Goal: Task Accomplishment & Management: Complete application form

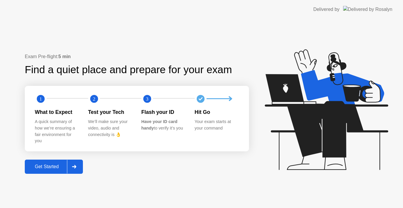
click at [41, 168] on div "Get Started" at bounding box center [47, 166] width 40 height 5
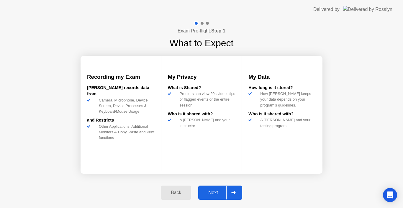
click at [209, 195] on div "Next" at bounding box center [213, 192] width 26 height 5
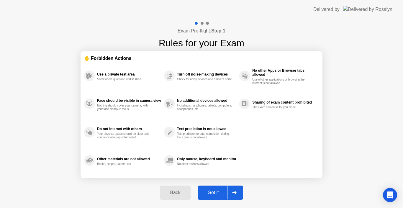
click at [209, 195] on div "Got it" at bounding box center [213, 192] width 28 height 5
select select "Available cameras"
select select "Available speakers"
select select "Available microphones"
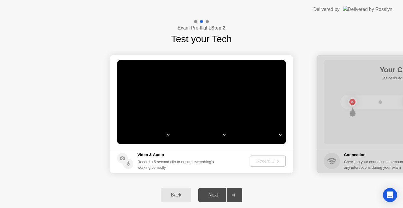
select select "*"
select select "**********"
select select "*******"
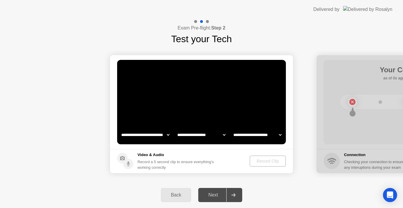
select select "*******"
click at [209, 195] on div "Next" at bounding box center [213, 194] width 26 height 5
click at [236, 196] on div at bounding box center [233, 195] width 14 height 14
click at [120, 159] on icon at bounding box center [122, 158] width 5 height 4
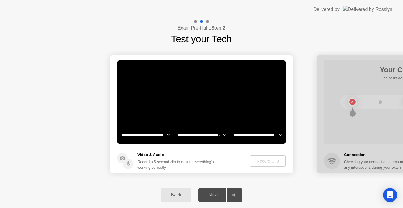
drag, startPoint x: 374, startPoint y: 58, endPoint x: 363, endPoint y: 61, distance: 11.9
click at [363, 61] on div at bounding box center [408, 114] width 183 height 118
drag, startPoint x: 360, startPoint y: 59, endPoint x: 351, endPoint y: 61, distance: 10.0
click at [351, 61] on div at bounding box center [408, 114] width 183 height 118
click at [352, 102] on div at bounding box center [408, 114] width 183 height 118
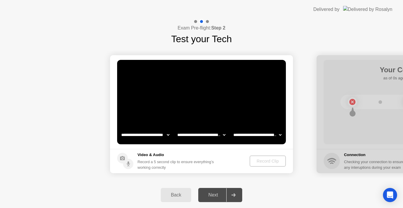
drag, startPoint x: 380, startPoint y: 103, endPoint x: 353, endPoint y: 106, distance: 27.4
click at [353, 106] on div at bounding box center [408, 114] width 183 height 118
click at [255, 161] on div "Record Clip" at bounding box center [268, 161] width 32 height 5
click at [390, 195] on icon "Open Intercom Messenger" at bounding box center [389, 195] width 7 height 8
click at [392, 194] on icon "Open Intercom Messenger" at bounding box center [389, 195] width 7 height 8
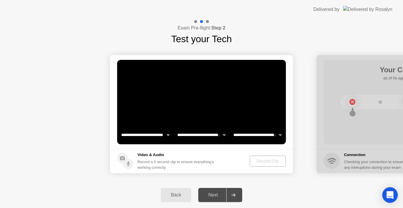
click at [392, 197] on icon "Open Intercom Messenger" at bounding box center [389, 195] width 7 height 8
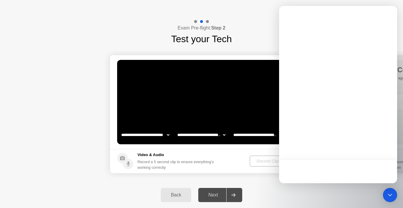
click at [342, 153] on div at bounding box center [338, 94] width 118 height 177
click at [374, 122] on div at bounding box center [338, 94] width 118 height 177
click at [393, 18] on div at bounding box center [338, 15] width 118 height 19
click at [391, 14] on div at bounding box center [338, 15] width 118 height 19
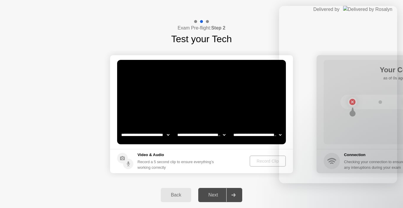
click at [263, 31] on div "Exam Pre-flight: Step 2 Test your Tech" at bounding box center [201, 32] width 403 height 27
click at [214, 197] on div "Next" at bounding box center [213, 194] width 26 height 5
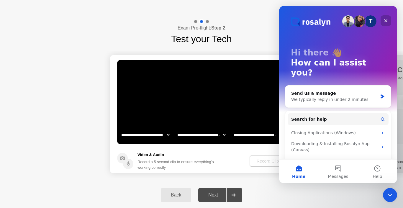
click at [384, 22] on icon "Close" at bounding box center [385, 20] width 5 height 5
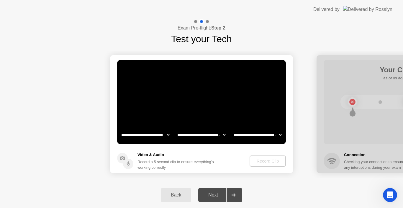
click at [396, 74] on div at bounding box center [408, 114] width 183 height 118
click at [232, 197] on div at bounding box center [233, 195] width 14 height 14
click at [198, 136] on select "**********" at bounding box center [201, 135] width 50 height 12
select select "**********"
click at [176, 129] on select "**********" at bounding box center [201, 135] width 50 height 12
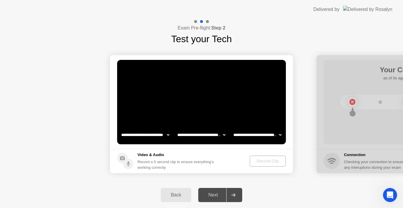
click at [166, 136] on select "**********" at bounding box center [145, 135] width 50 height 12
click at [165, 137] on select "**********" at bounding box center [145, 135] width 50 height 12
click at [259, 135] on select "**********" at bounding box center [257, 135] width 50 height 12
select select "**********"
click at [232, 129] on select "**********" at bounding box center [257, 135] width 50 height 12
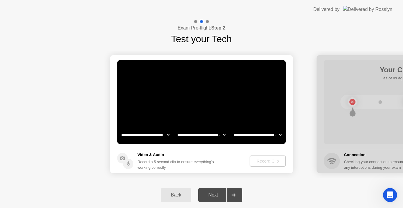
click at [219, 192] on div "Next" at bounding box center [213, 194] width 26 height 5
click at [234, 196] on icon at bounding box center [233, 195] width 4 height 4
click at [233, 196] on icon at bounding box center [233, 195] width 4 height 4
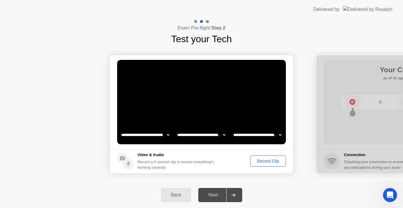
click at [265, 160] on div "Record Clip" at bounding box center [268, 161] width 32 height 5
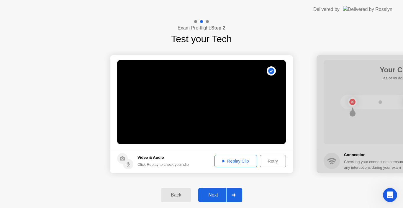
click at [214, 193] on div "Next" at bounding box center [213, 194] width 26 height 5
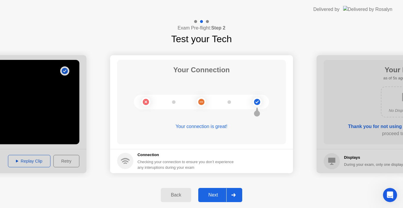
click at [214, 193] on div "Next" at bounding box center [213, 194] width 26 height 5
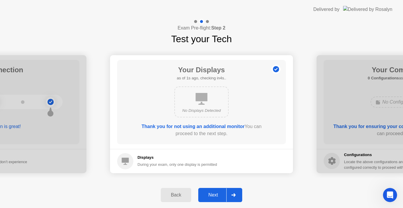
click at [214, 193] on div "Next" at bounding box center [213, 194] width 26 height 5
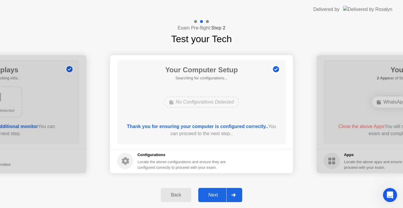
click at [214, 193] on div "Next" at bounding box center [213, 194] width 26 height 5
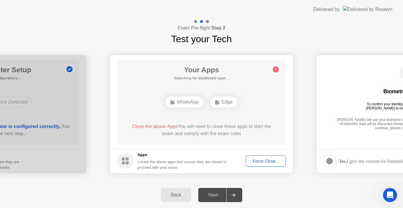
click at [214, 193] on div "Next" at bounding box center [213, 194] width 26 height 5
click at [268, 160] on div "Force Close..." at bounding box center [266, 161] width 36 height 5
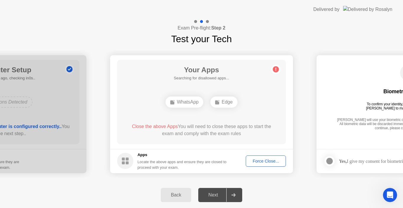
click at [214, 194] on div "Next" at bounding box center [213, 194] width 26 height 5
click at [260, 160] on div "Force Close..." at bounding box center [266, 161] width 36 height 5
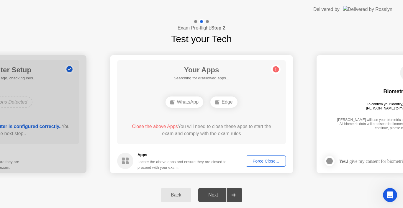
click at [127, 161] on circle at bounding box center [125, 161] width 16 height 16
click at [217, 206] on div "Back Next" at bounding box center [201, 195] width 403 height 26
click at [193, 104] on div "WhatsApp" at bounding box center [184, 101] width 38 height 11
click at [220, 100] on icon at bounding box center [217, 102] width 5 height 5
click at [207, 196] on div "Next" at bounding box center [213, 194] width 26 height 5
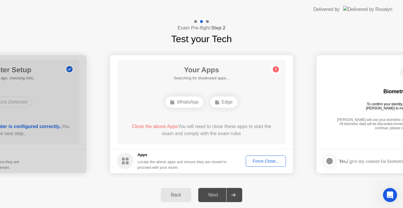
click at [207, 196] on div "Next" at bounding box center [213, 194] width 26 height 5
click at [265, 160] on div "Force Close..." at bounding box center [266, 161] width 36 height 5
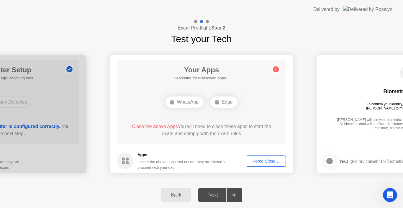
click at [119, 162] on circle at bounding box center [125, 161] width 16 height 16
click at [255, 191] on div "Back Next" at bounding box center [201, 195] width 403 height 26
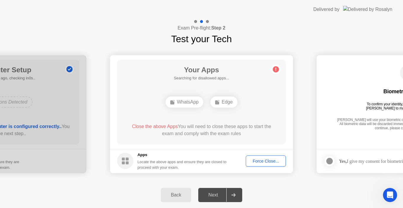
click at [212, 195] on div "Next" at bounding box center [213, 194] width 26 height 5
click at [281, 191] on div "Back Next" at bounding box center [201, 195] width 403 height 26
click at [267, 160] on div "Force Close..." at bounding box center [266, 161] width 36 height 5
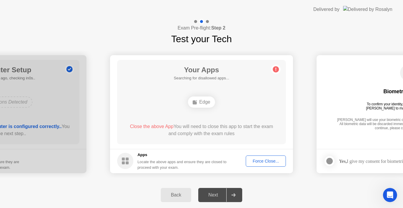
click at [275, 69] on circle at bounding box center [276, 69] width 6 height 6
click at [251, 187] on div "Back Next" at bounding box center [201, 195] width 403 height 26
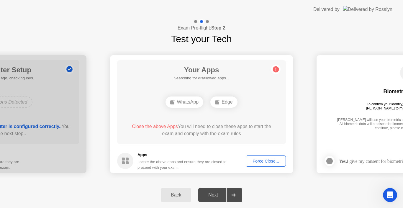
click at [212, 193] on div "Next" at bounding box center [213, 194] width 26 height 5
click at [273, 159] on div "Force Close..." at bounding box center [266, 161] width 36 height 5
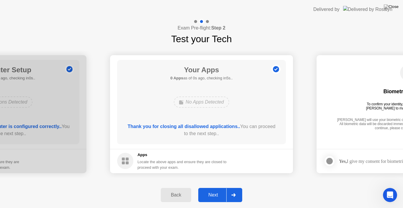
click at [190, 111] on div "Your Apps 0 Apps as of 0s ago, checking in5s.. No Apps Detected Thank you for c…" at bounding box center [201, 102] width 169 height 84
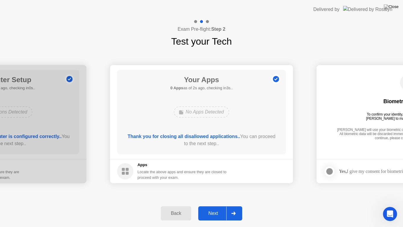
click at [214, 208] on div "Next" at bounding box center [213, 212] width 26 height 5
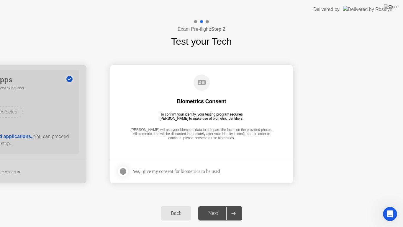
click at [122, 170] on div at bounding box center [122, 171] width 7 height 7
click at [221, 208] on button "Next" at bounding box center [220, 213] width 44 height 14
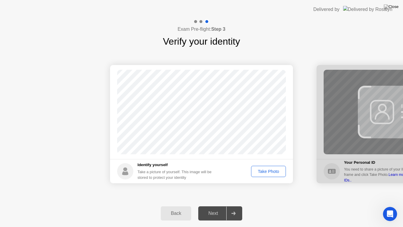
click at [268, 171] on div "Take Photo" at bounding box center [268, 171] width 31 height 5
drag, startPoint x: 268, startPoint y: 171, endPoint x: 302, endPoint y: 180, distance: 35.5
click at [212, 208] on div "Next" at bounding box center [213, 212] width 26 height 5
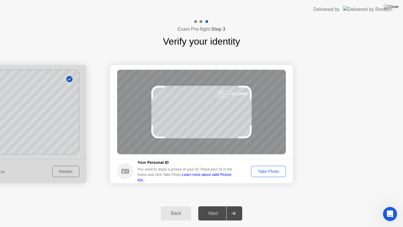
click at [274, 169] on div "Take Photo" at bounding box center [268, 171] width 31 height 5
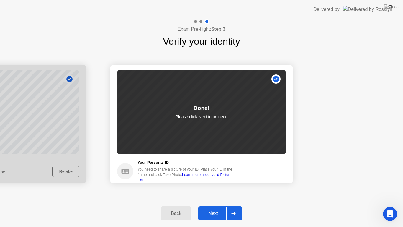
click at [210, 208] on div "Next" at bounding box center [213, 212] width 26 height 5
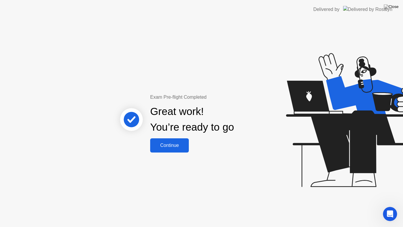
click at [178, 157] on div "Exam Pre-flight Completed Great work! You’re ready to go Continue" at bounding box center [201, 123] width 403 height 208
click at [177, 137] on div "Great work! You’re ready to go" at bounding box center [192, 119] width 159 height 37
click at [178, 138] on button "Continue" at bounding box center [169, 145] width 39 height 14
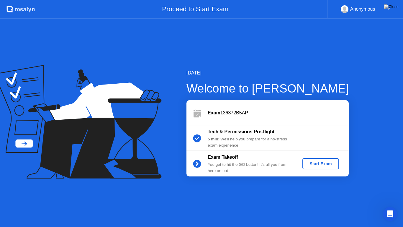
click at [310, 161] on div "Start Exam" at bounding box center [321, 163] width 32 height 5
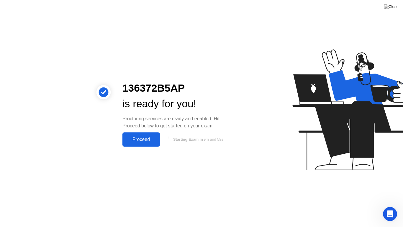
click at [152, 137] on div "Proceed" at bounding box center [141, 139] width 34 height 5
